Goal: Task Accomplishment & Management: Manage account settings

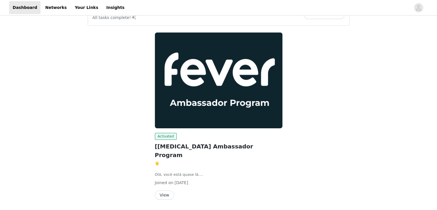
scroll to position [28, 0]
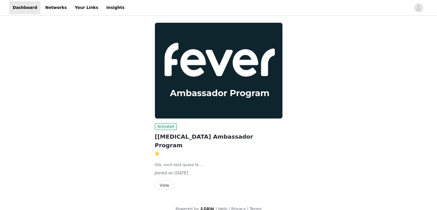
click at [172, 180] on button "View" at bounding box center [164, 184] width 19 height 9
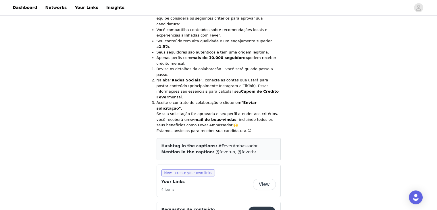
scroll to position [230, 0]
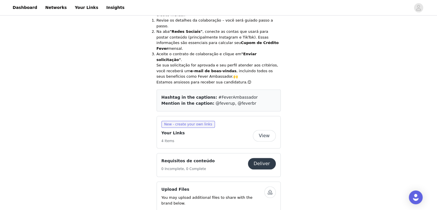
click at [261, 130] on button "View" at bounding box center [264, 135] width 23 height 11
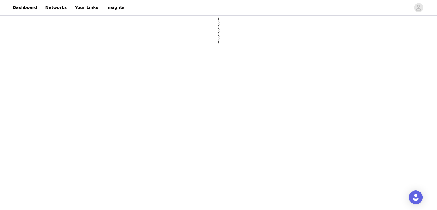
select select "12"
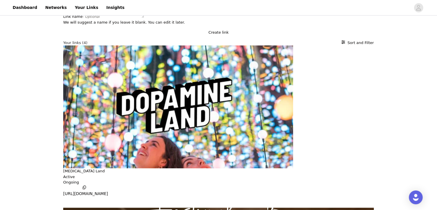
scroll to position [82, 0]
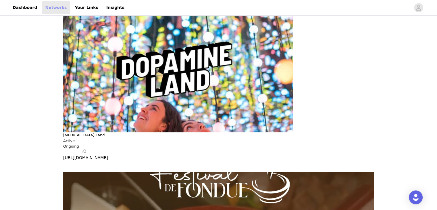
click at [42, 10] on link "Networks" at bounding box center [56, 7] width 28 height 13
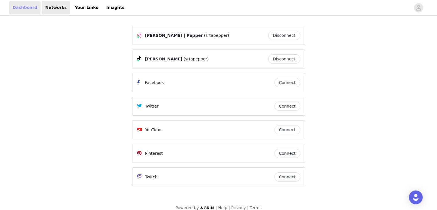
click at [24, 11] on link "Dashboard" at bounding box center [24, 7] width 31 height 13
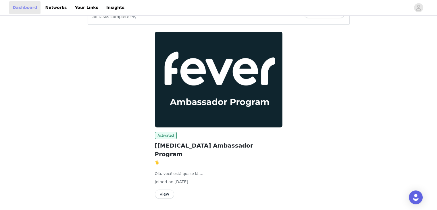
scroll to position [28, 0]
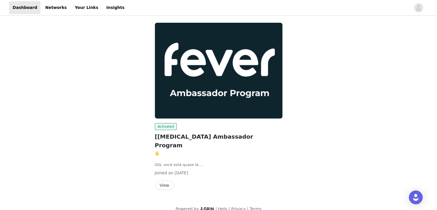
click at [167, 180] on button "View" at bounding box center [164, 184] width 19 height 9
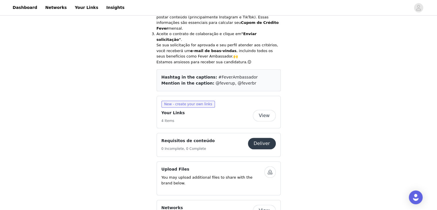
scroll to position [259, 0]
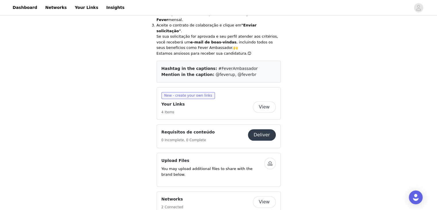
click at [265, 196] on button "View" at bounding box center [264, 201] width 23 height 11
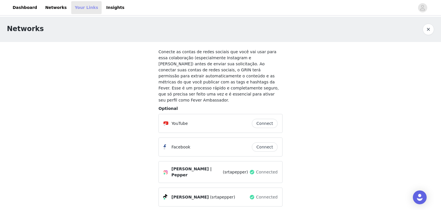
click at [74, 10] on link "Your Links" at bounding box center [86, 7] width 30 height 13
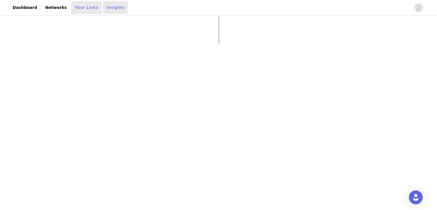
select select "12"
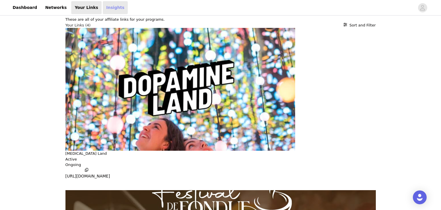
click at [103, 10] on link "Insights" at bounding box center [115, 7] width 25 height 13
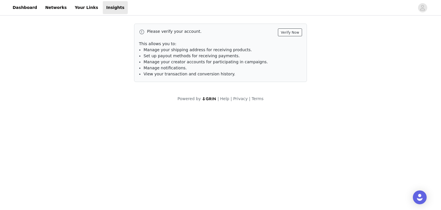
click at [293, 33] on button "Verify Now" at bounding box center [290, 32] width 24 height 8
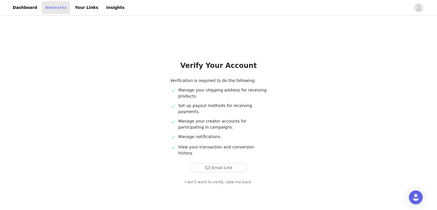
click at [53, 12] on link "Networks" at bounding box center [56, 7] width 28 height 13
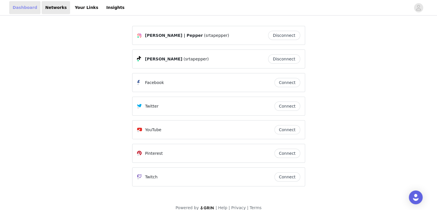
click at [21, 7] on link "Dashboard" at bounding box center [24, 7] width 31 height 13
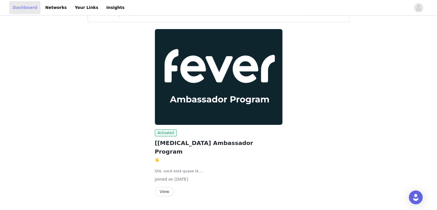
scroll to position [28, 0]
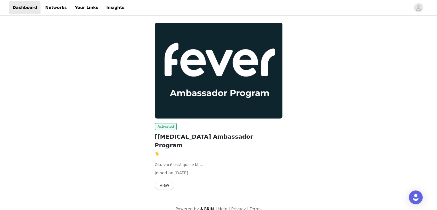
click at [167, 180] on button "View" at bounding box center [164, 184] width 19 height 9
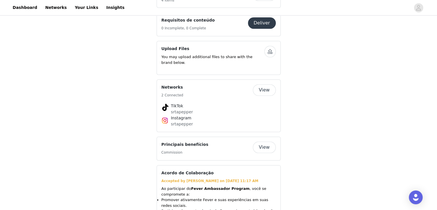
scroll to position [373, 0]
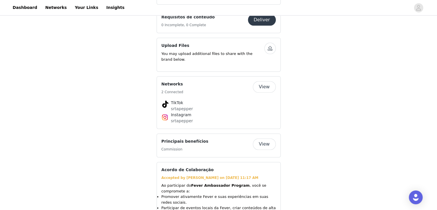
click at [271, 138] on button "View" at bounding box center [264, 143] width 23 height 11
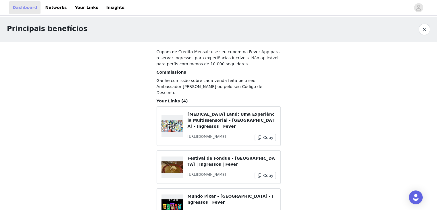
click at [25, 9] on link "Dashboard" at bounding box center [24, 7] width 31 height 13
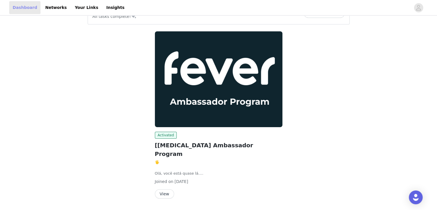
scroll to position [28, 0]
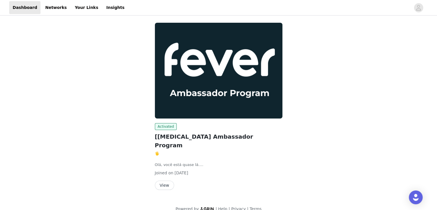
click at [165, 180] on button "View" at bounding box center [164, 184] width 19 height 9
